Goal: Task Accomplishment & Management: Manage account settings

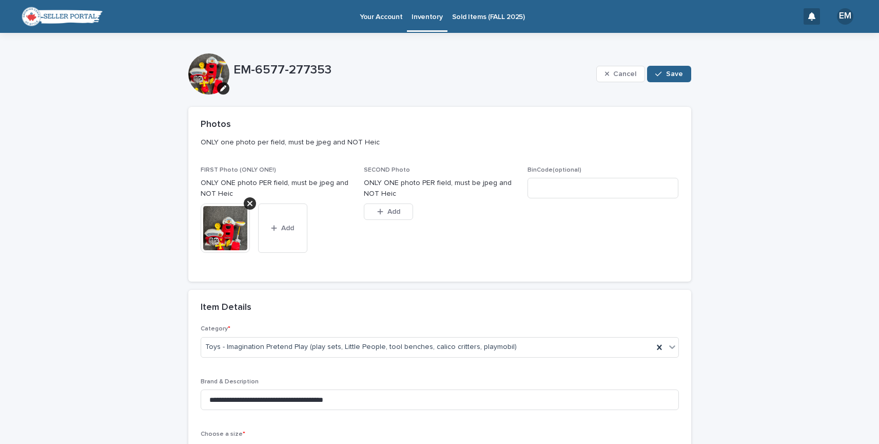
click at [216, 227] on img at bounding box center [225, 227] width 49 height 49
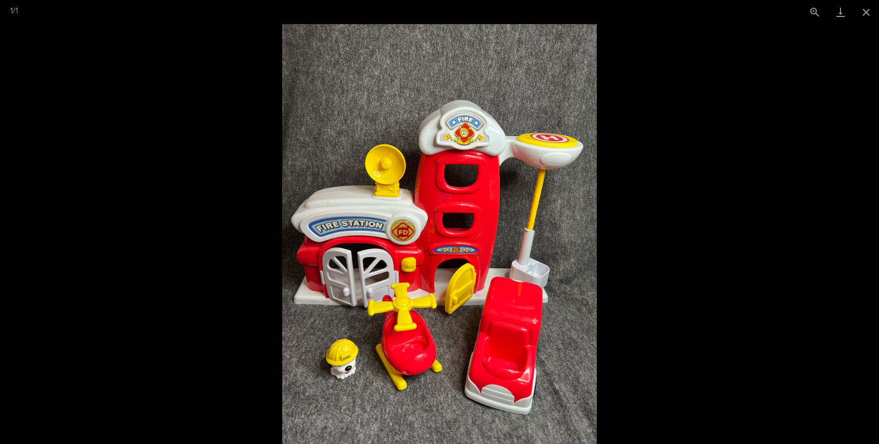
click at [216, 227] on picture at bounding box center [439, 233] width 879 height 419
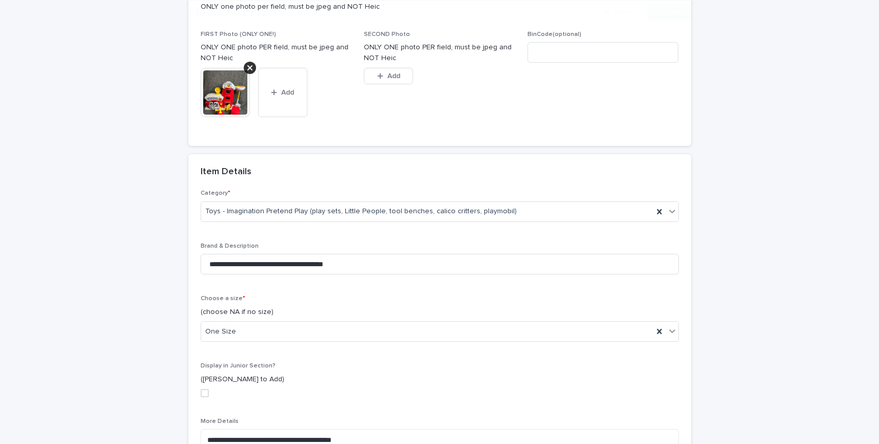
scroll to position [342, 0]
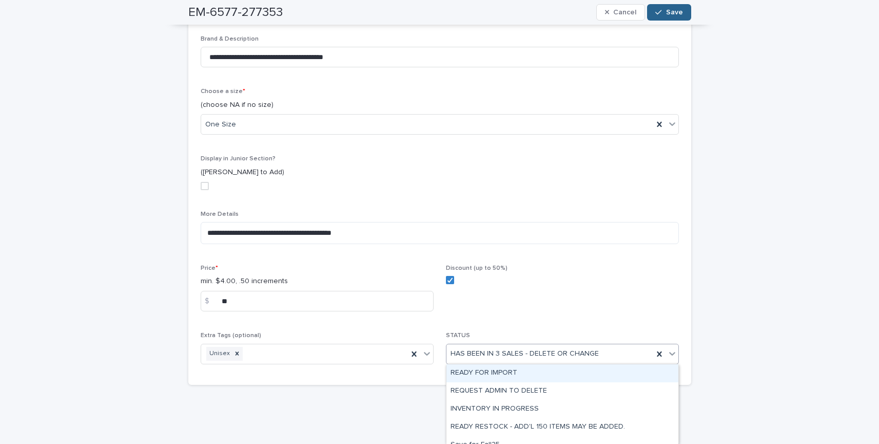
click at [617, 349] on div "HAS BEEN IN 3 SALES - DELETE OR CHANGE" at bounding box center [550, 353] width 207 height 17
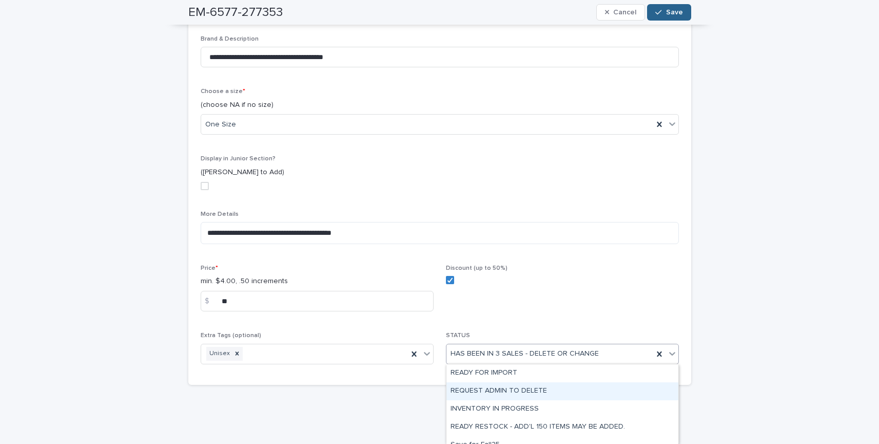
click at [614, 392] on div "REQUEST ADMIN TO DELETE" at bounding box center [563, 391] width 232 height 18
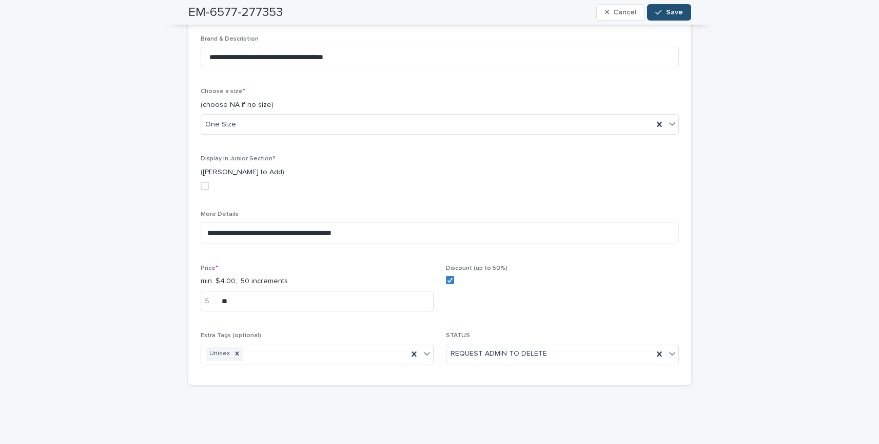
click at [669, 16] on button "Save" at bounding box center [669, 12] width 44 height 16
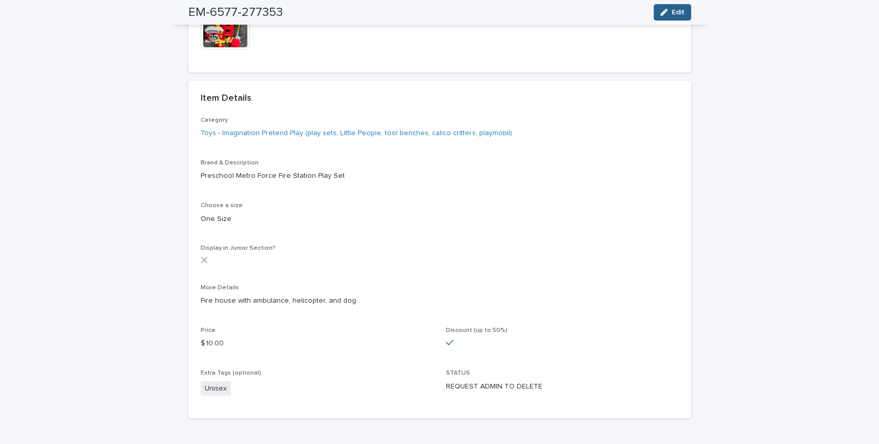
scroll to position [0, 0]
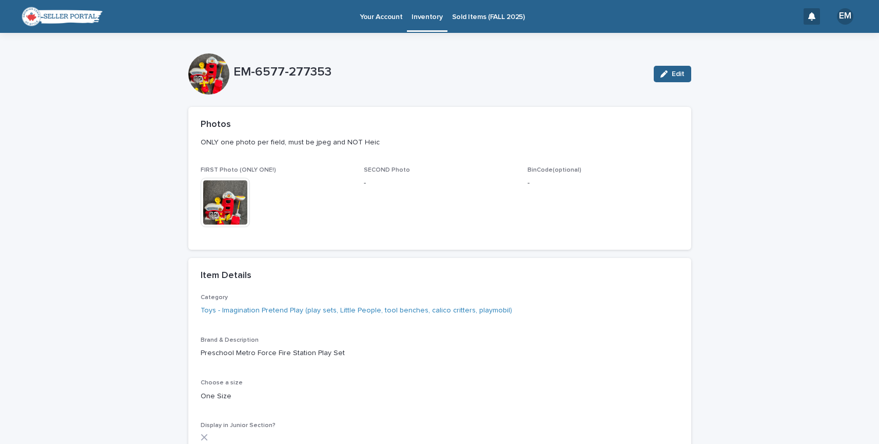
click at [425, 15] on p "Inventory" at bounding box center [427, 11] width 31 height 22
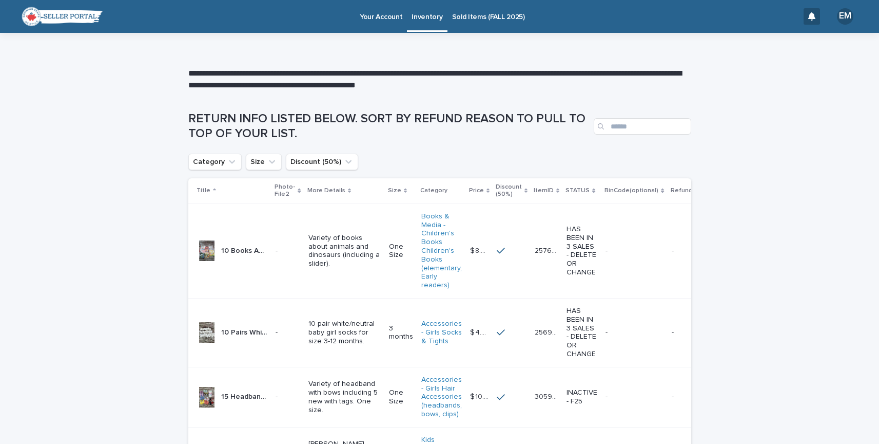
click at [566, 193] on div "STATUS" at bounding box center [582, 190] width 33 height 11
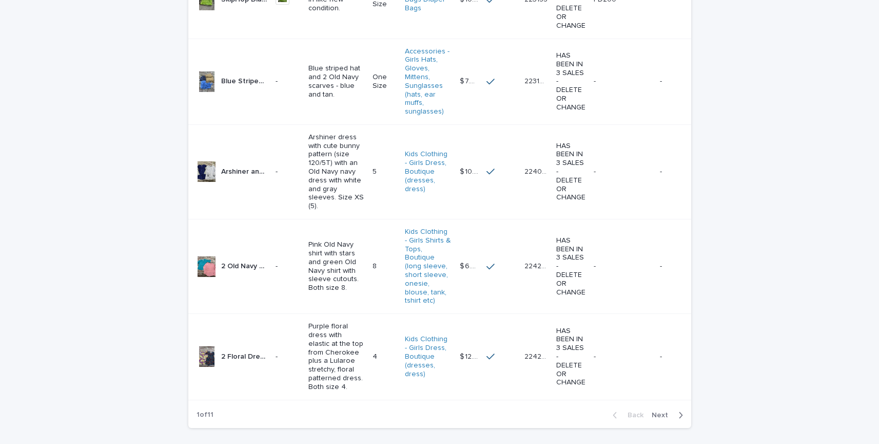
scroll to position [2658, 0]
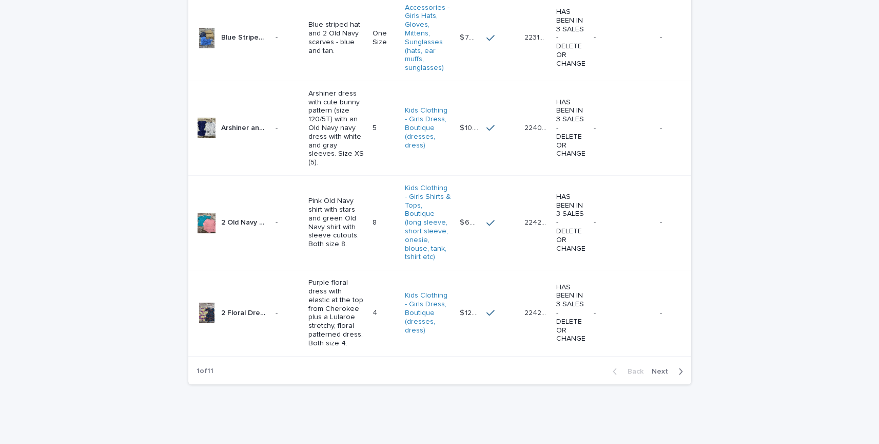
click at [666, 373] on span "Next" at bounding box center [663, 371] width 23 height 7
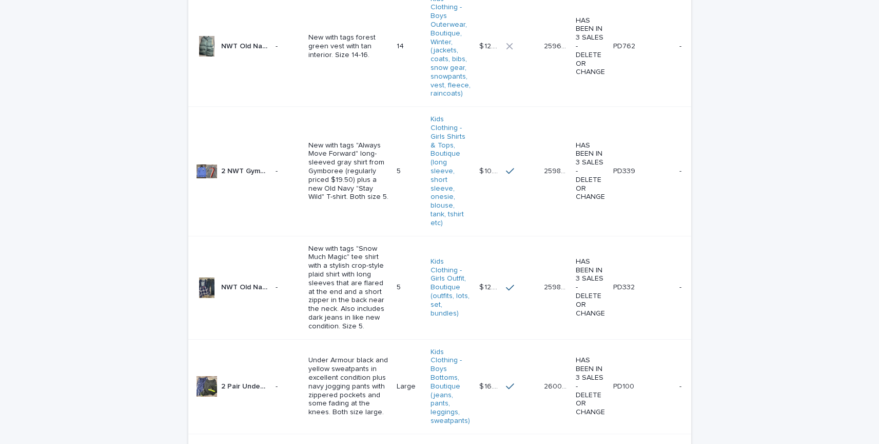
scroll to position [3193, 0]
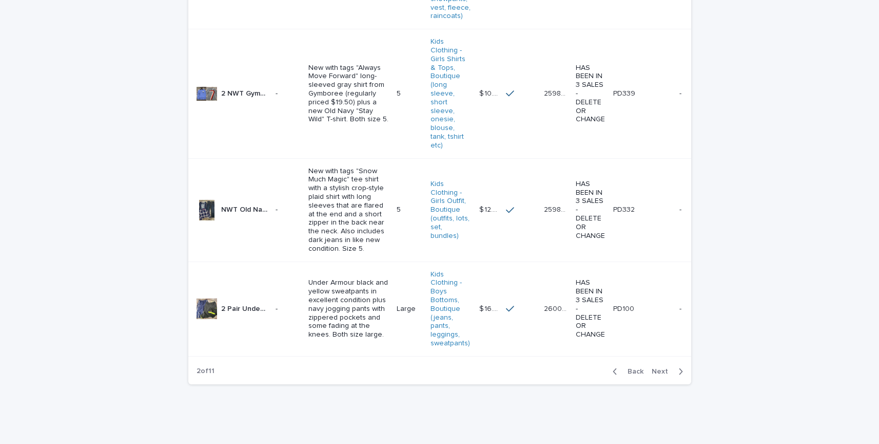
click at [666, 373] on span "Next" at bounding box center [663, 371] width 23 height 7
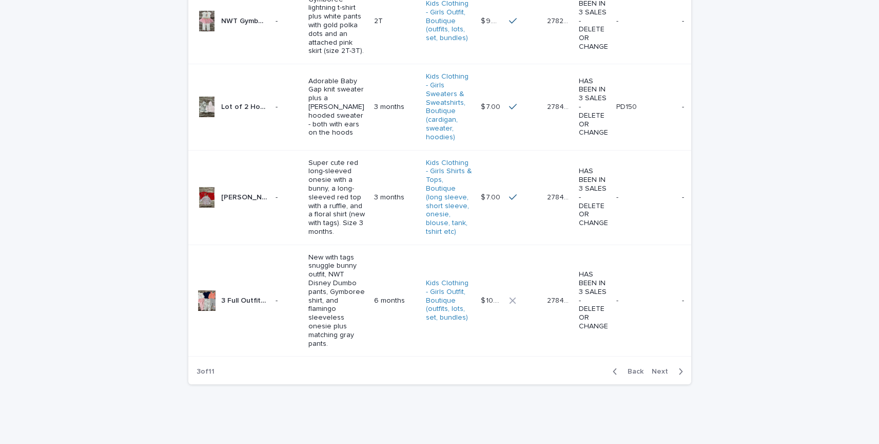
scroll to position [3512, 0]
click at [666, 372] on span "Next" at bounding box center [663, 371] width 23 height 7
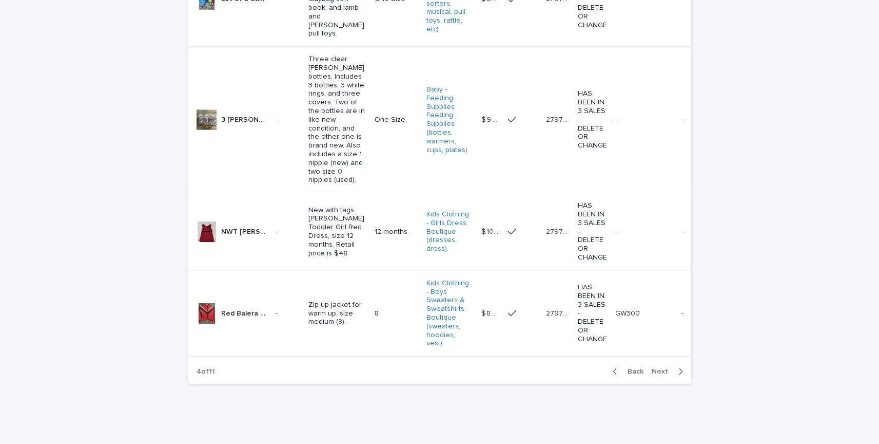
scroll to position [2564, 0]
click at [666, 372] on span "Next" at bounding box center [663, 371] width 23 height 7
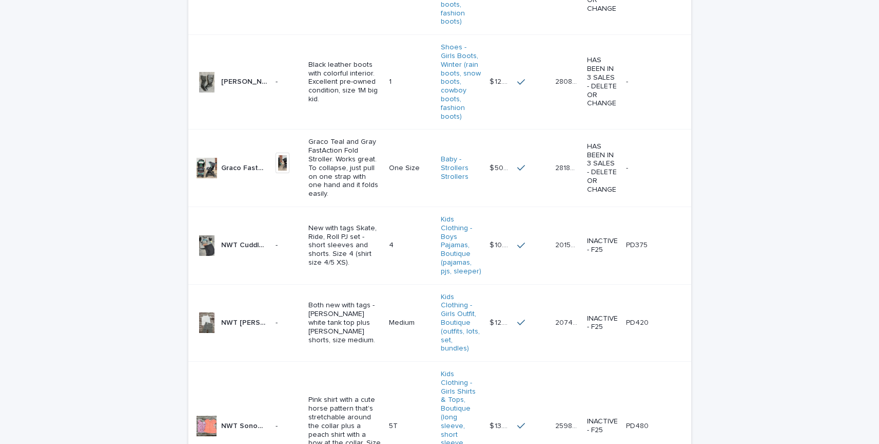
scroll to position [1511, 0]
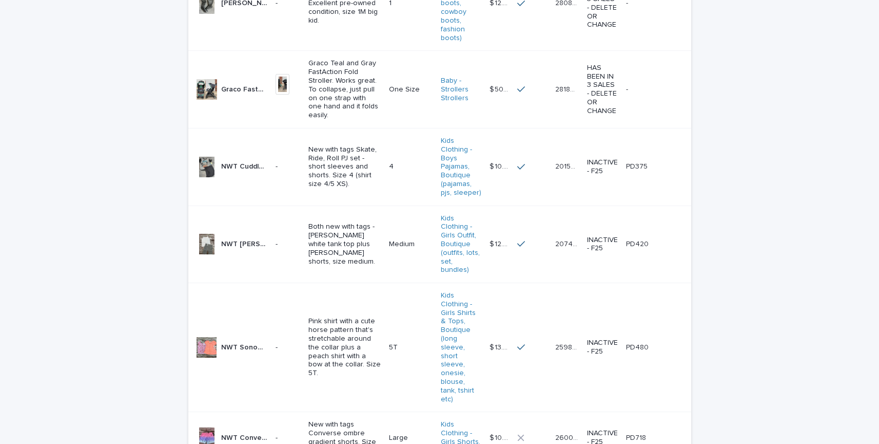
click at [338, 120] on p "Graco Teal and Gray FastAction Fold Stroller. Works great. To collapse, just pu…" at bounding box center [345, 89] width 72 height 61
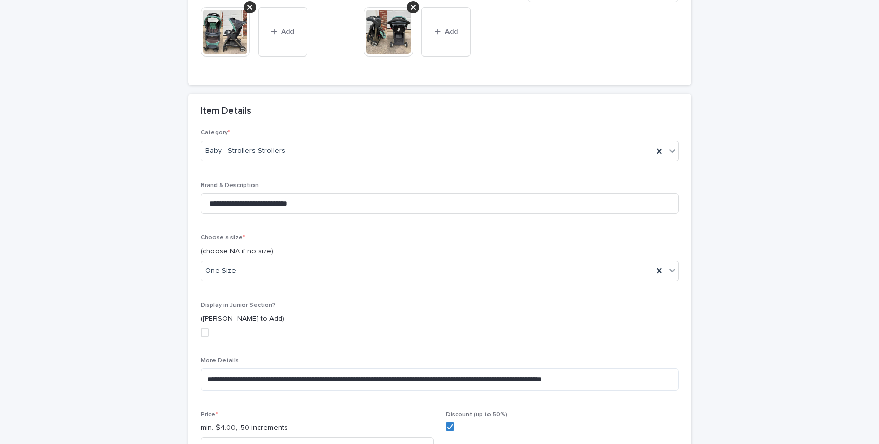
scroll to position [342, 0]
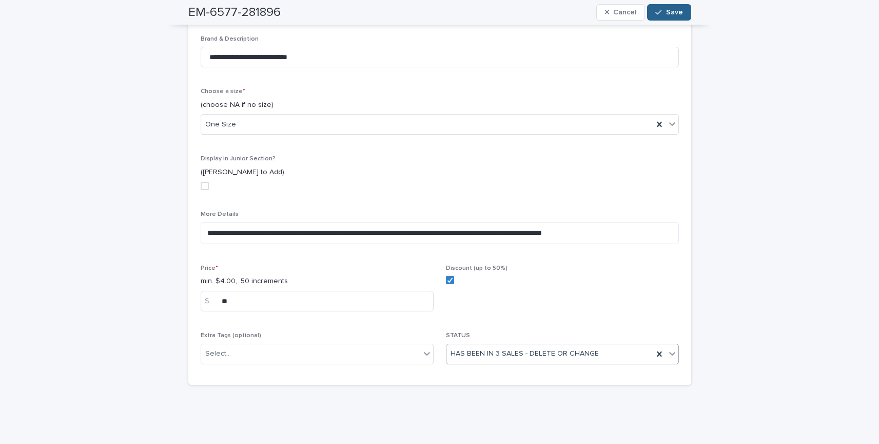
click at [624, 355] on div "HAS BEEN IN 3 SALES - DELETE OR CHANGE" at bounding box center [550, 353] width 207 height 17
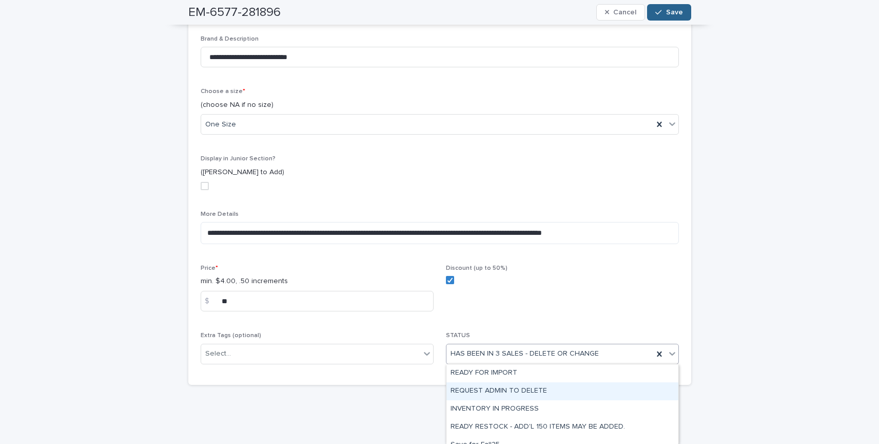
click at [627, 383] on div "REQUEST ADMIN TO DELETE" at bounding box center [563, 391] width 232 height 18
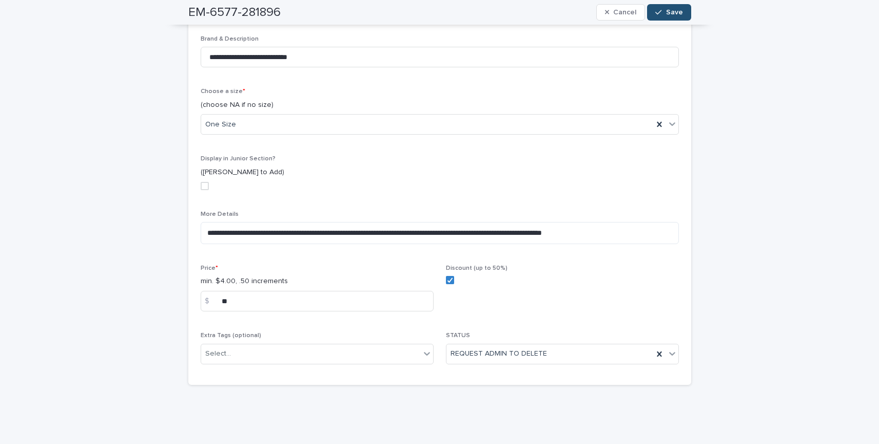
click at [665, 16] on button "Save" at bounding box center [669, 12] width 44 height 16
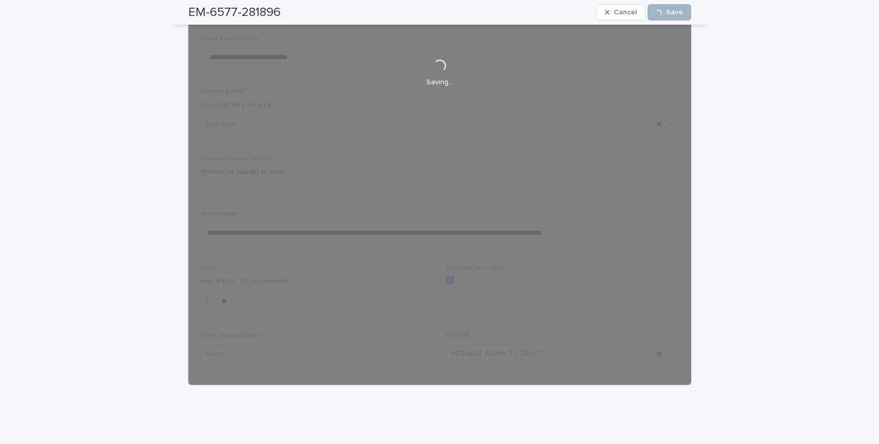
scroll to position [205, 0]
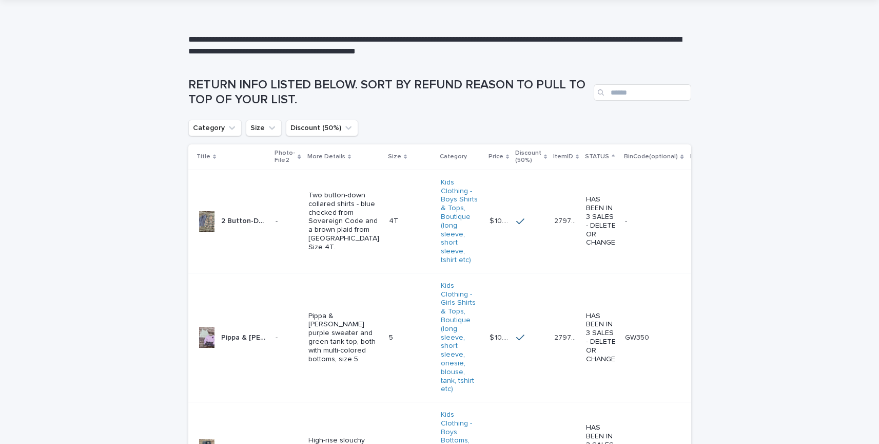
scroll to position [22, 0]
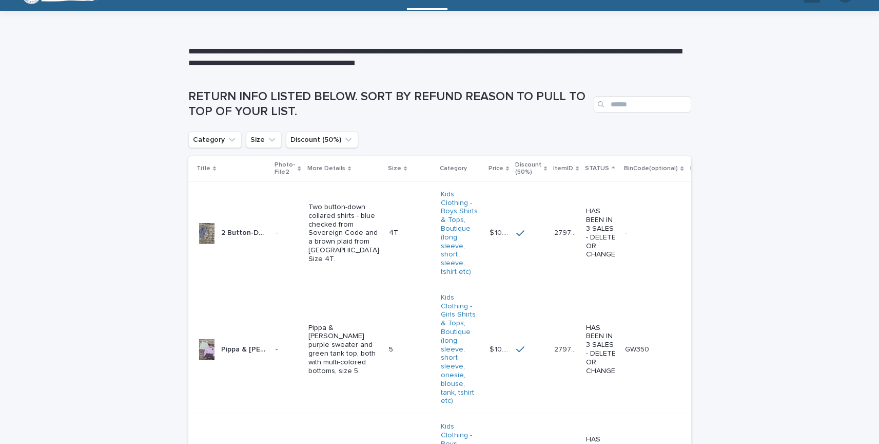
click at [576, 171] on icon at bounding box center [577, 168] width 3 height 5
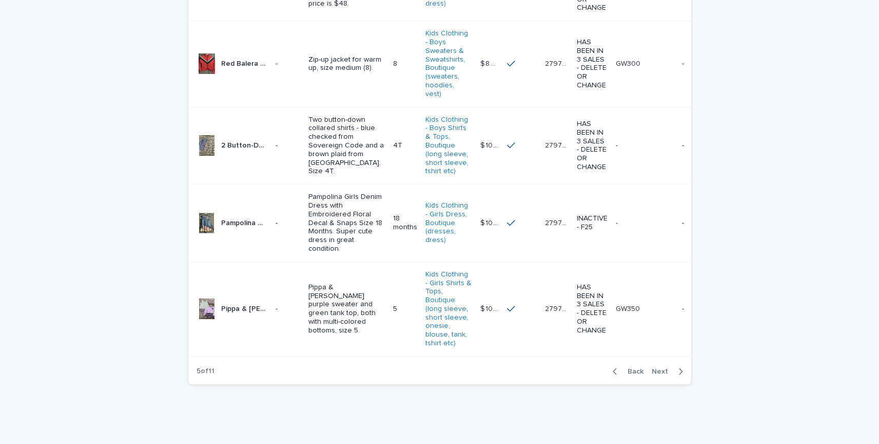
scroll to position [2857, 0]
click at [655, 370] on span "Next" at bounding box center [663, 371] width 23 height 7
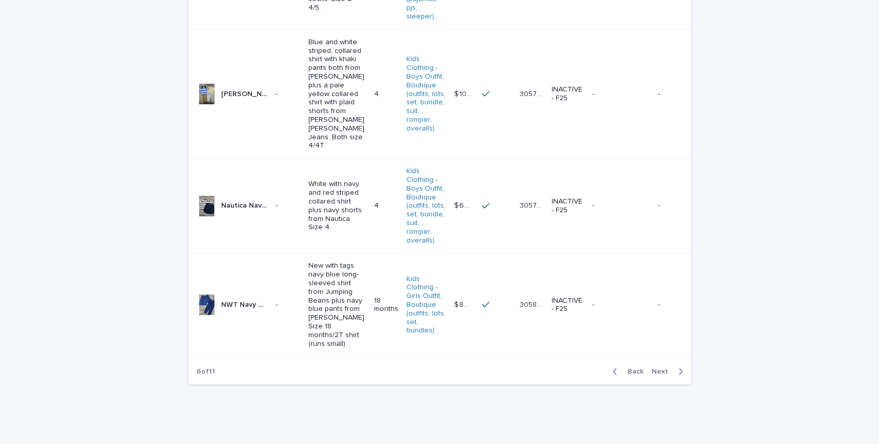
scroll to position [2831, 0]
click at [655, 370] on span "Next" at bounding box center [663, 371] width 23 height 7
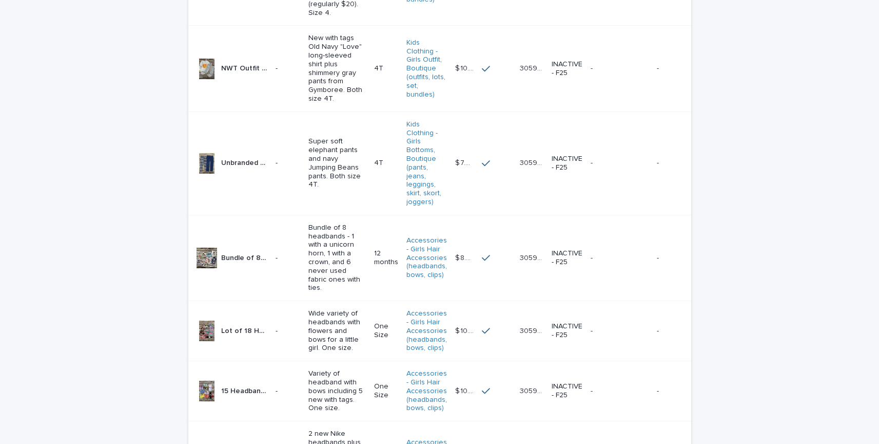
scroll to position [518, 0]
